Goal: Task Accomplishment & Management: Use online tool/utility

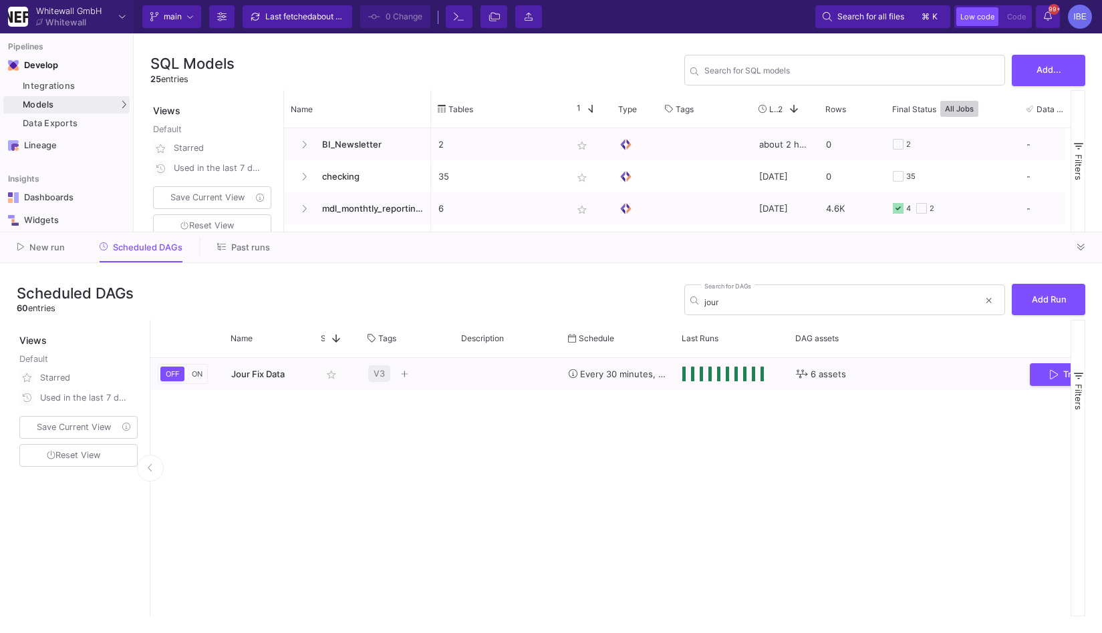
click at [156, 117] on mat-tooltip-component "Data Exports (option + shift + x)" at bounding box center [202, 124] width 134 height 28
click at [163, 110] on div "UI-Models" at bounding box center [166, 107] width 43 height 11
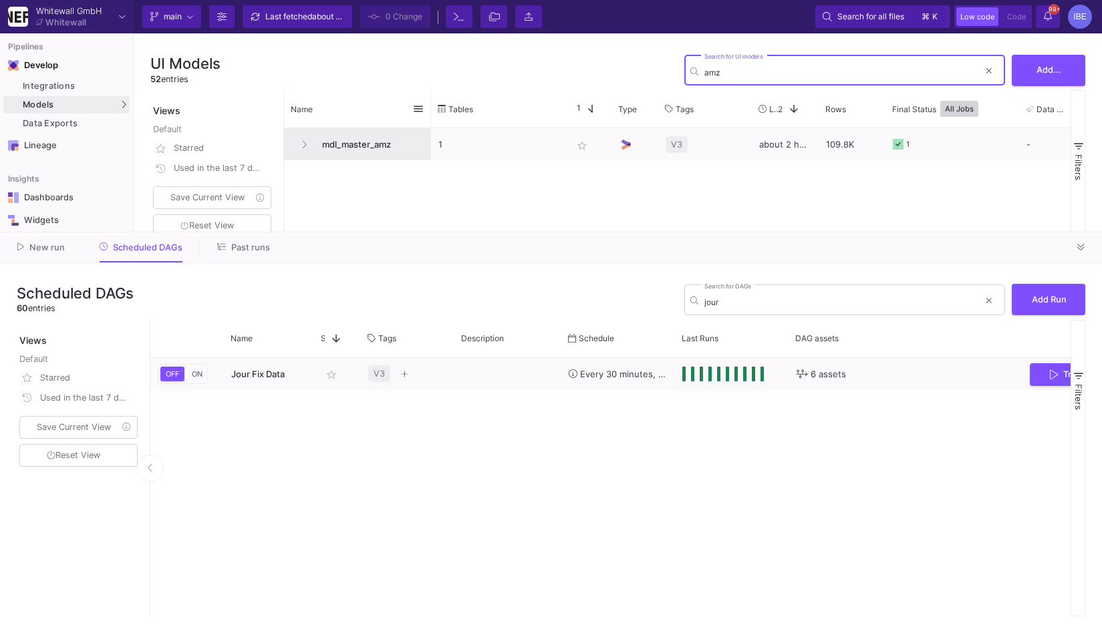
type input "amz"
click at [375, 140] on span "mdl_master_amz" at bounding box center [369, 144] width 110 height 31
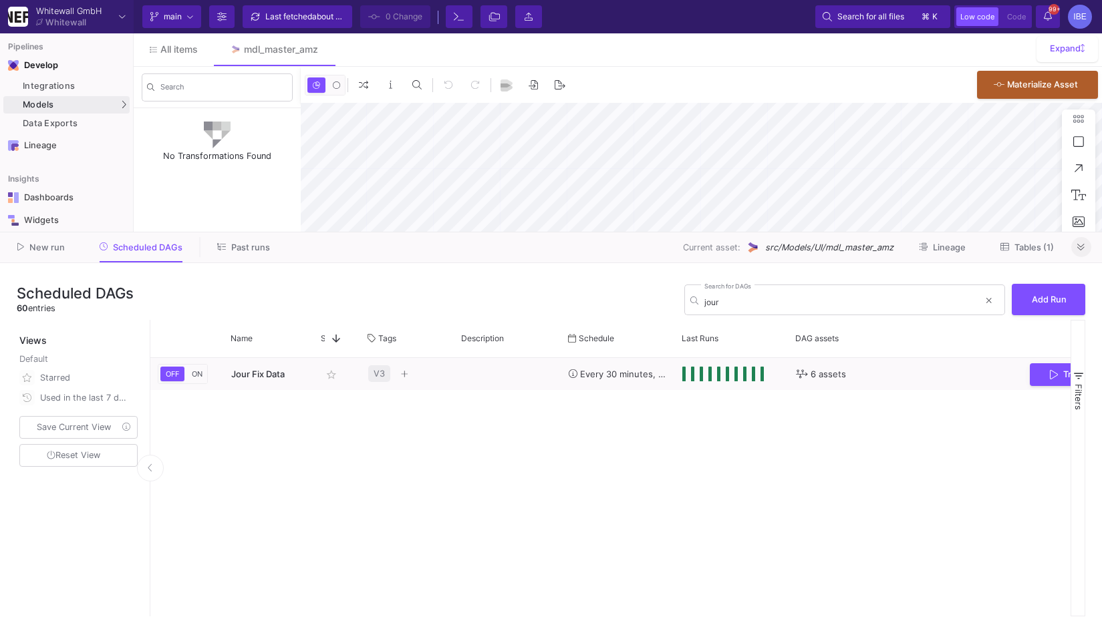
click at [1089, 250] on button at bounding box center [1081, 247] width 20 height 20
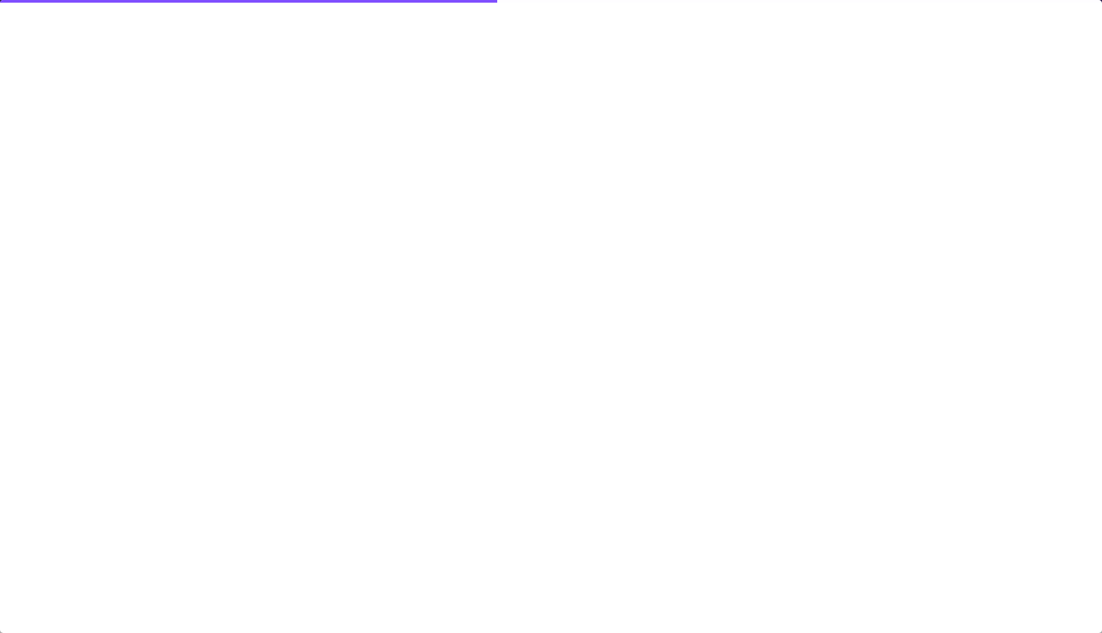
type input "-34"
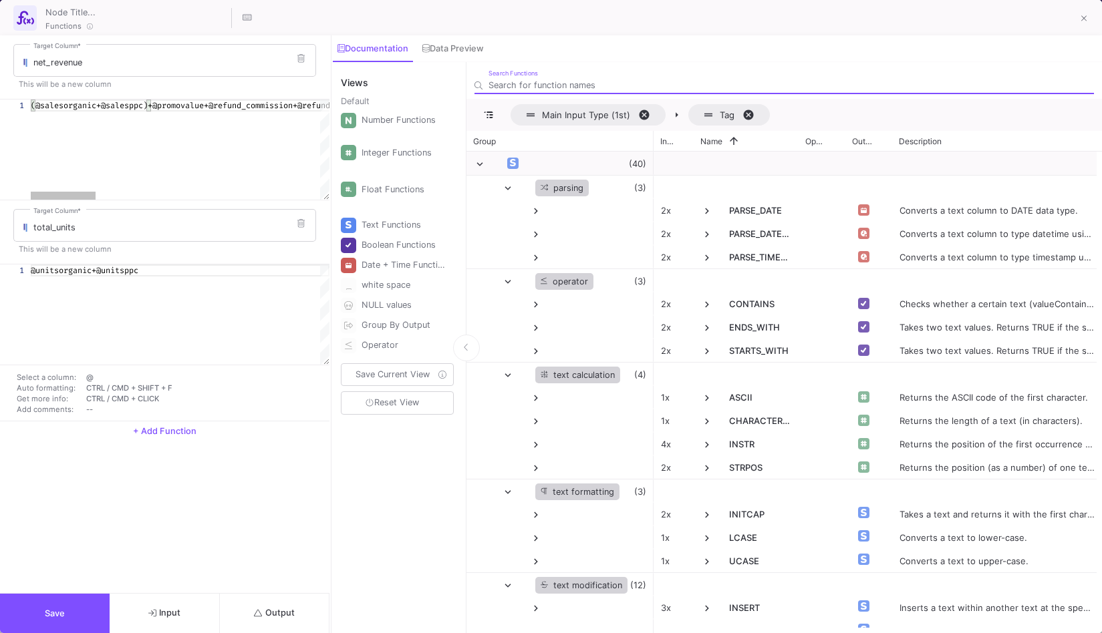
click at [121, 111] on div "(@salesorganic+@salesppc)+@promovalue+@refund_comm ission+@refund_principal+@re…" at bounding box center [692, 150] width 1322 height 100
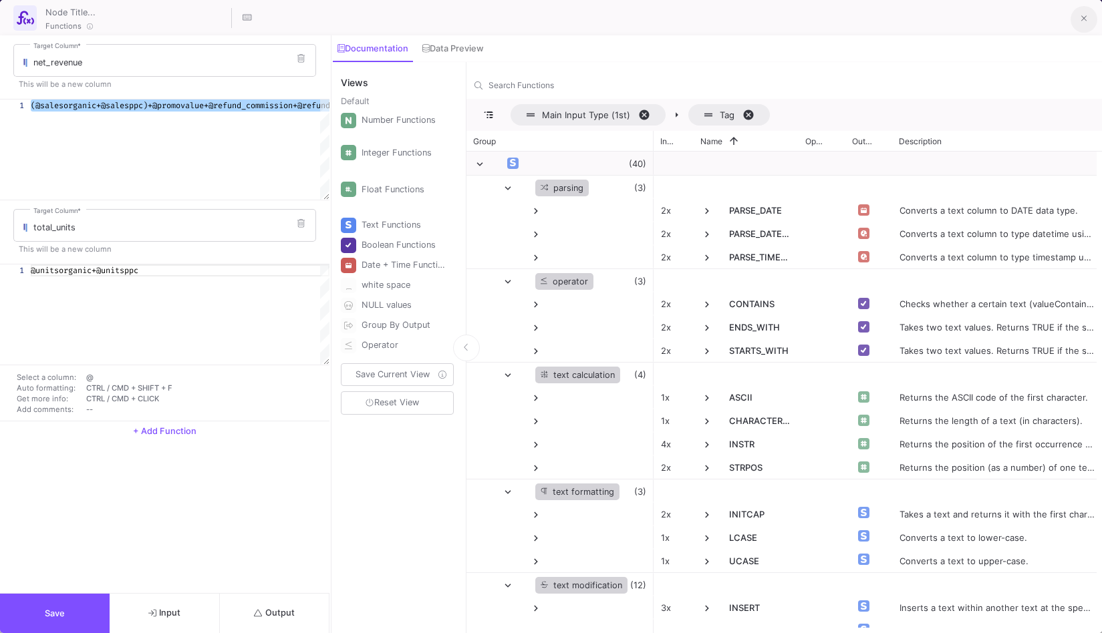
click at [1088, 16] on button at bounding box center [1083, 19] width 27 height 27
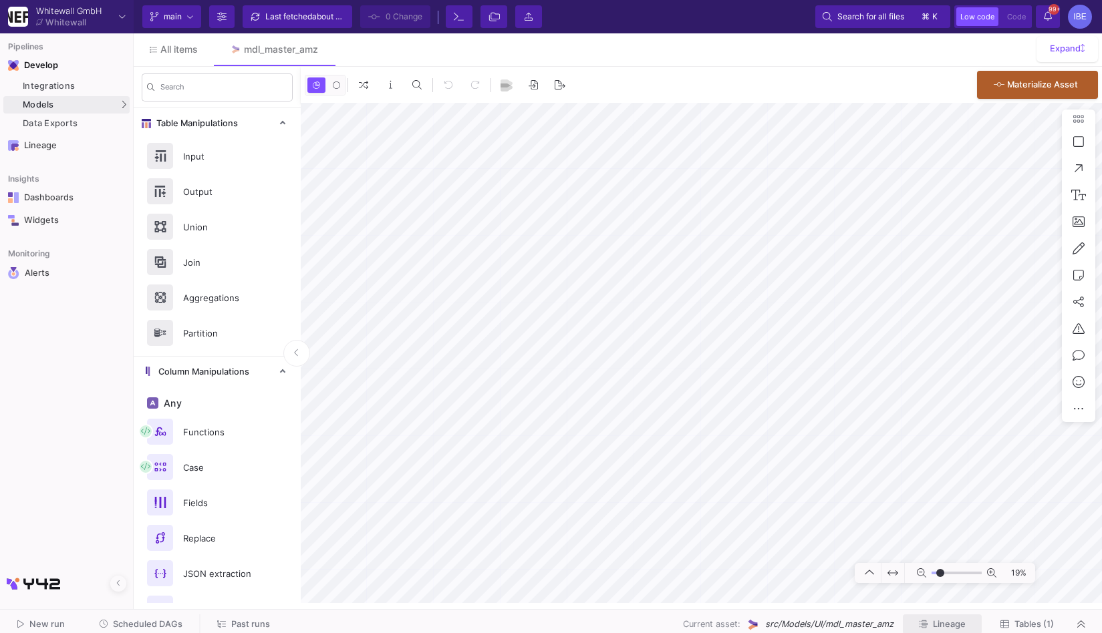
click at [942, 624] on span "Lineage" at bounding box center [949, 624] width 33 height 10
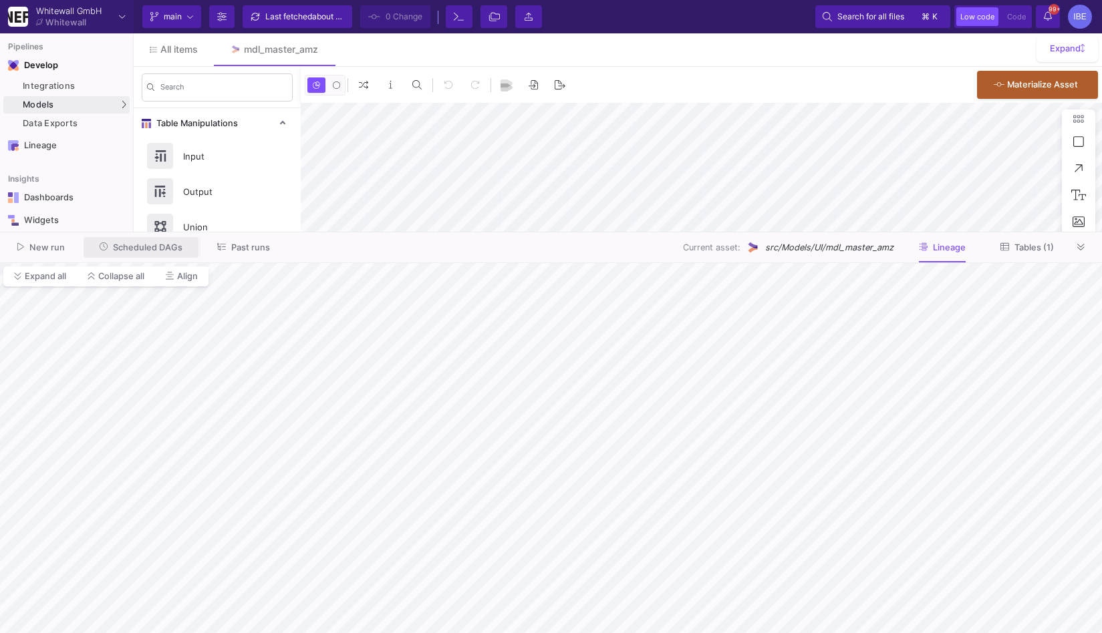
click at [179, 248] on span "Scheduled DAGs" at bounding box center [147, 247] width 69 height 10
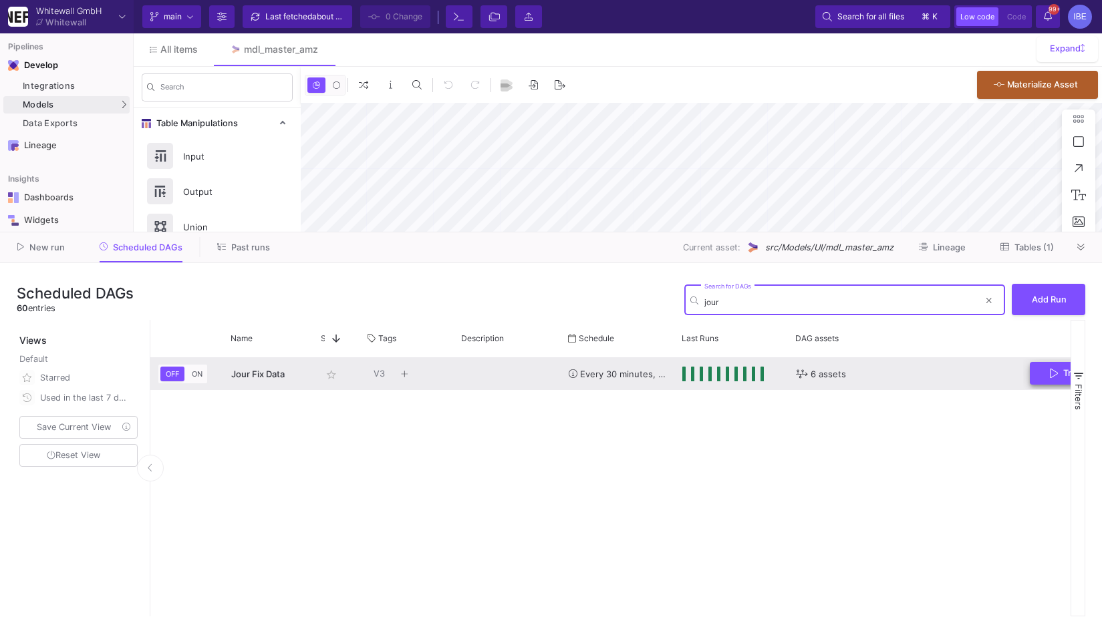
type input "jour"
click at [1041, 373] on button "Trigger Run" at bounding box center [1079, 373] width 101 height 23
